Goal: Information Seeking & Learning: Learn about a topic

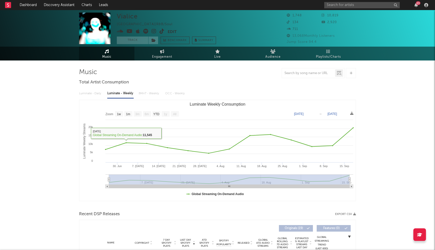
select select "1w"
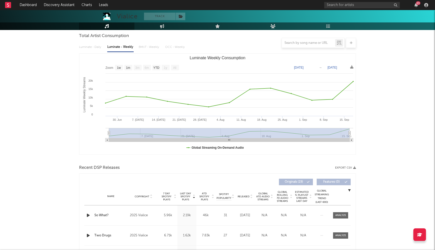
scroll to position [30, 0]
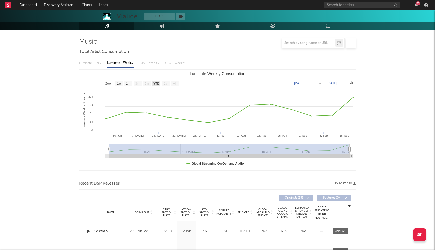
click at [156, 83] on text "YTD" at bounding box center [156, 84] width 6 height 4
select select "YTD"
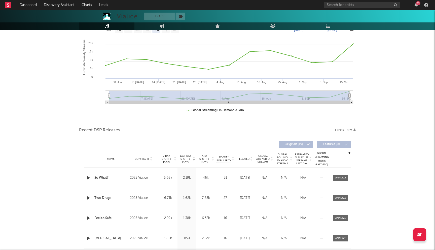
scroll to position [0, 0]
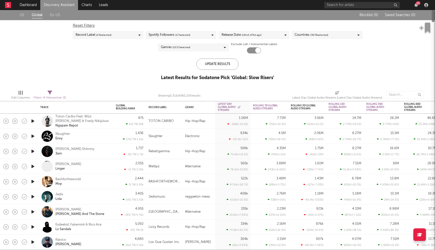
drag, startPoint x: 433, startPoint y: 194, endPoint x: 435, endPoint y: 10, distance: 184.6
click at [435, 9] on div "Dashboard Discovery Assistant Charts Leads 23 Notifications Settings Mark all a…" at bounding box center [217, 125] width 435 height 250
click at [45, 6] on link "Discovery Assistant" at bounding box center [59, 5] width 38 height 10
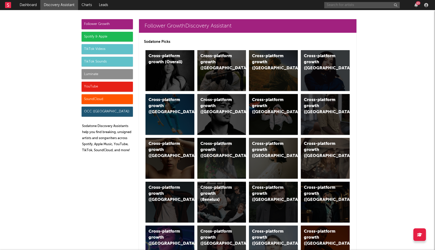
click at [336, 8] on input "text" at bounding box center [362, 5] width 76 height 6
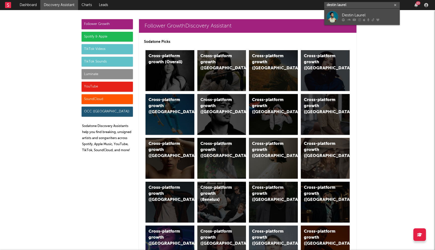
type input "destin laurel"
click at [350, 12] on div "Destin Laurel" at bounding box center [369, 15] width 55 height 6
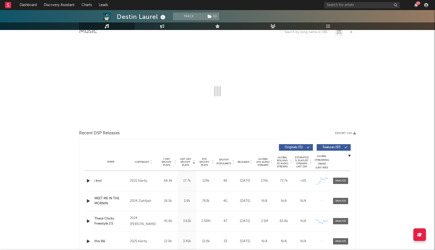
select select "6m"
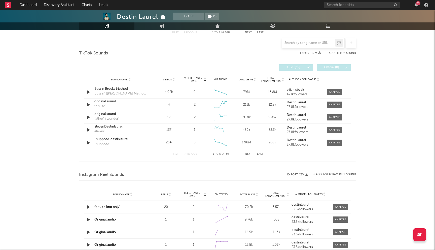
scroll to position [191, 0]
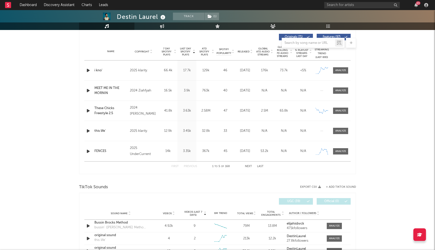
click at [185, 71] on div "17.7k" at bounding box center [187, 70] width 16 height 5
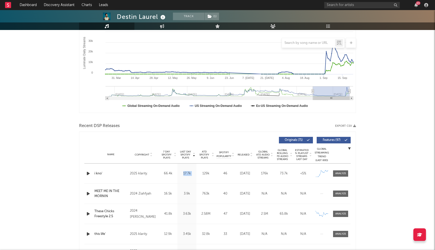
scroll to position [81, 0]
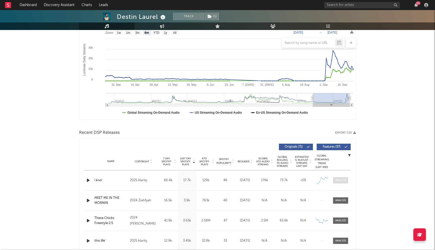
click at [342, 181] on div at bounding box center [340, 180] width 11 height 4
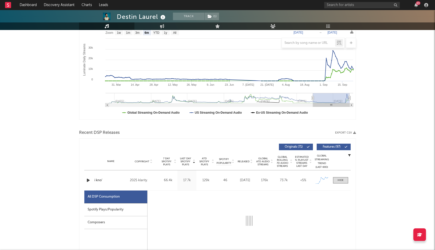
select select "1w"
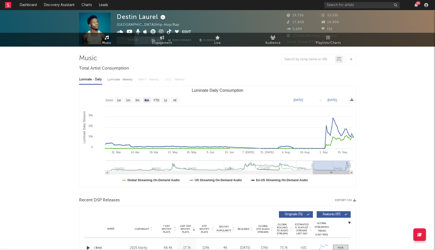
scroll to position [0, 0]
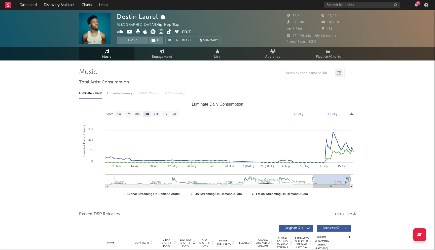
click at [102, 55] on span "Music" at bounding box center [106, 57] width 9 height 6
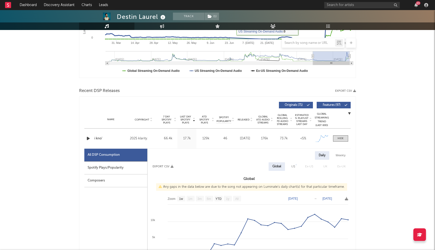
scroll to position [130, 0]
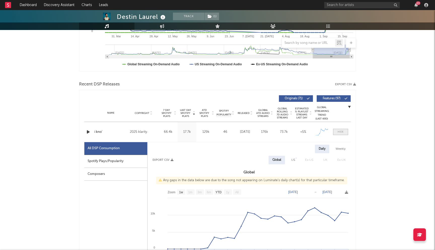
click at [343, 133] on div at bounding box center [341, 132] width 6 height 4
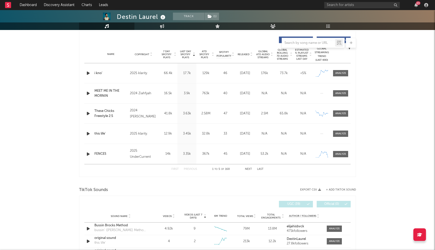
scroll to position [203, 0]
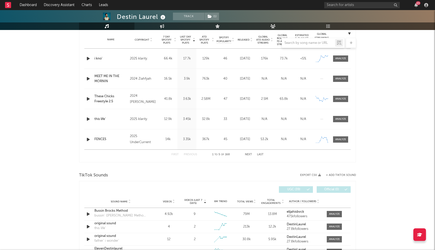
click at [249, 155] on button "Next" at bounding box center [248, 154] width 7 height 3
click at [190, 154] on button "Previous" at bounding box center [190, 154] width 13 height 3
click at [249, 155] on button "Next" at bounding box center [248, 154] width 7 height 3
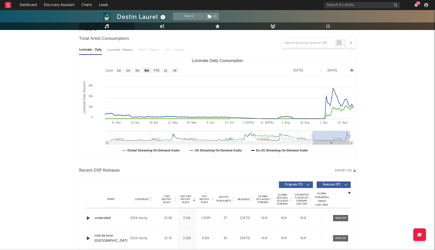
scroll to position [0, 0]
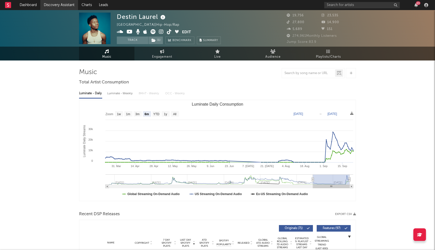
click at [60, 3] on link "Discovery Assistant" at bounding box center [59, 5] width 38 height 10
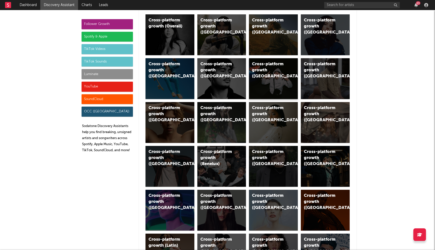
scroll to position [39, 0]
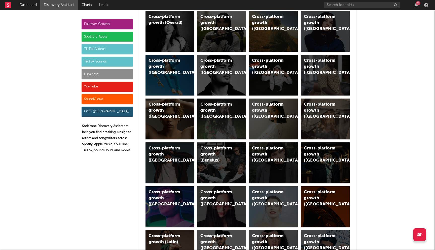
click at [98, 75] on div "Luminate" at bounding box center [107, 74] width 51 height 10
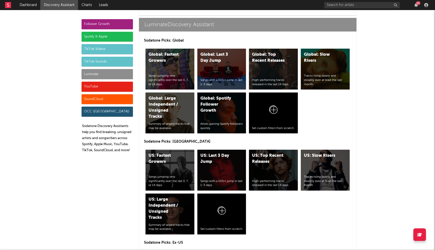
scroll to position [2227, 0]
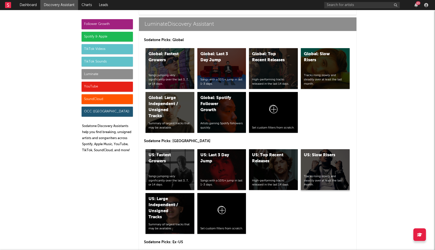
click at [329, 149] on div "US: Slow Risers Tracks rising slowly and steadily over at least the last month." at bounding box center [325, 169] width 49 height 41
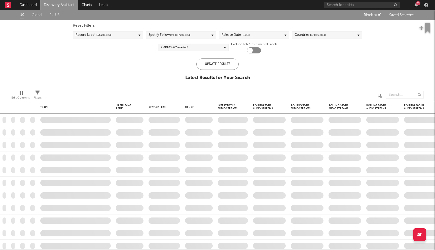
checkbox input "true"
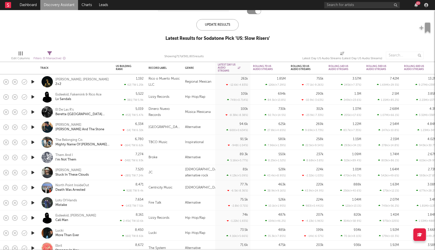
click at [74, 136] on div "The Belonging Co. Mighty Name Of Jesus (Live)" at bounding box center [75, 142] width 71 height 15
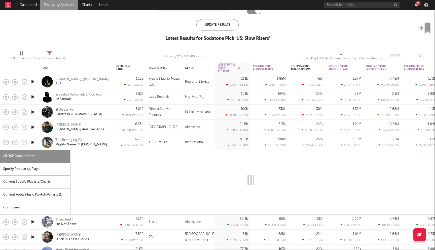
select select "6m"
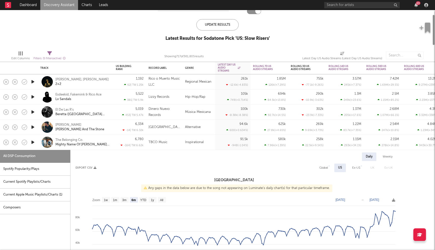
click at [74, 137] on div "The Belonging Co. Mighty Name Of Jesus (Live)" at bounding box center [75, 142] width 71 height 15
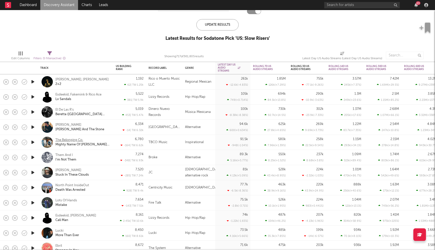
click at [71, 139] on div "The Belonging Co." at bounding box center [69, 140] width 28 height 5
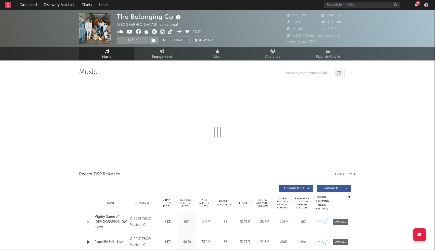
select select "6m"
